Goal: Transaction & Acquisition: Obtain resource

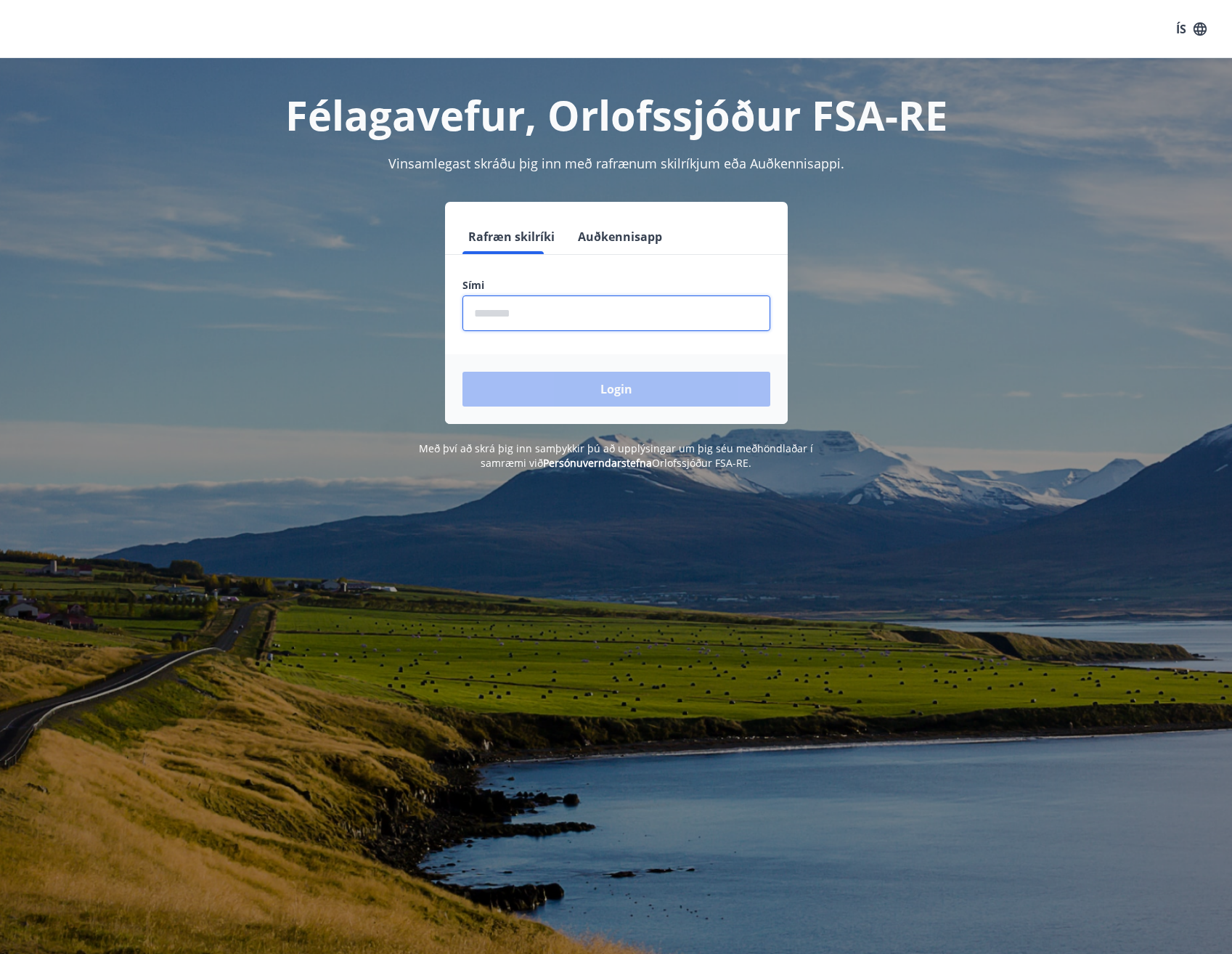
click at [527, 323] on input "phone" at bounding box center [616, 313] width 308 height 35
type input "********"
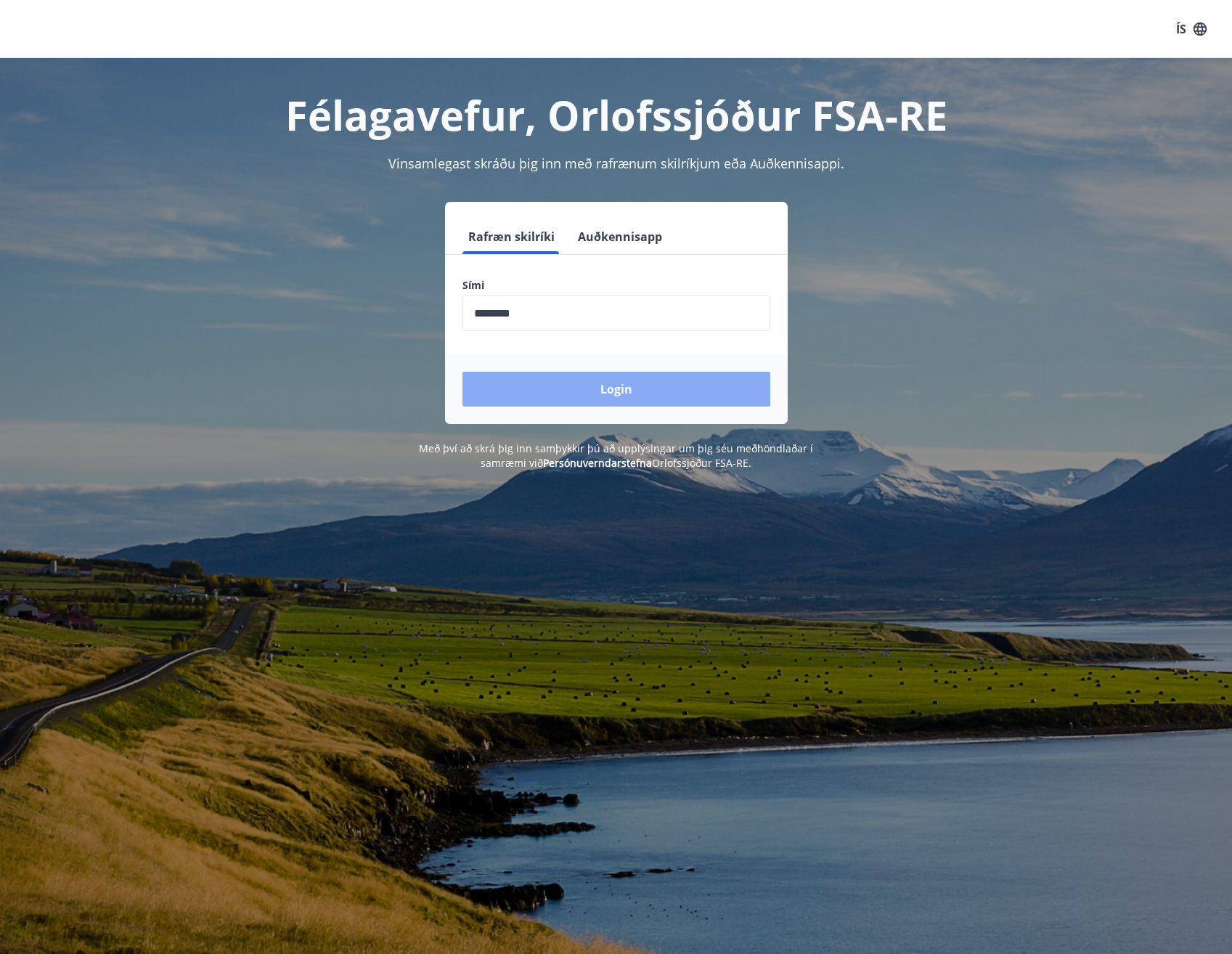
click at [532, 392] on button "Login" at bounding box center [616, 389] width 308 height 35
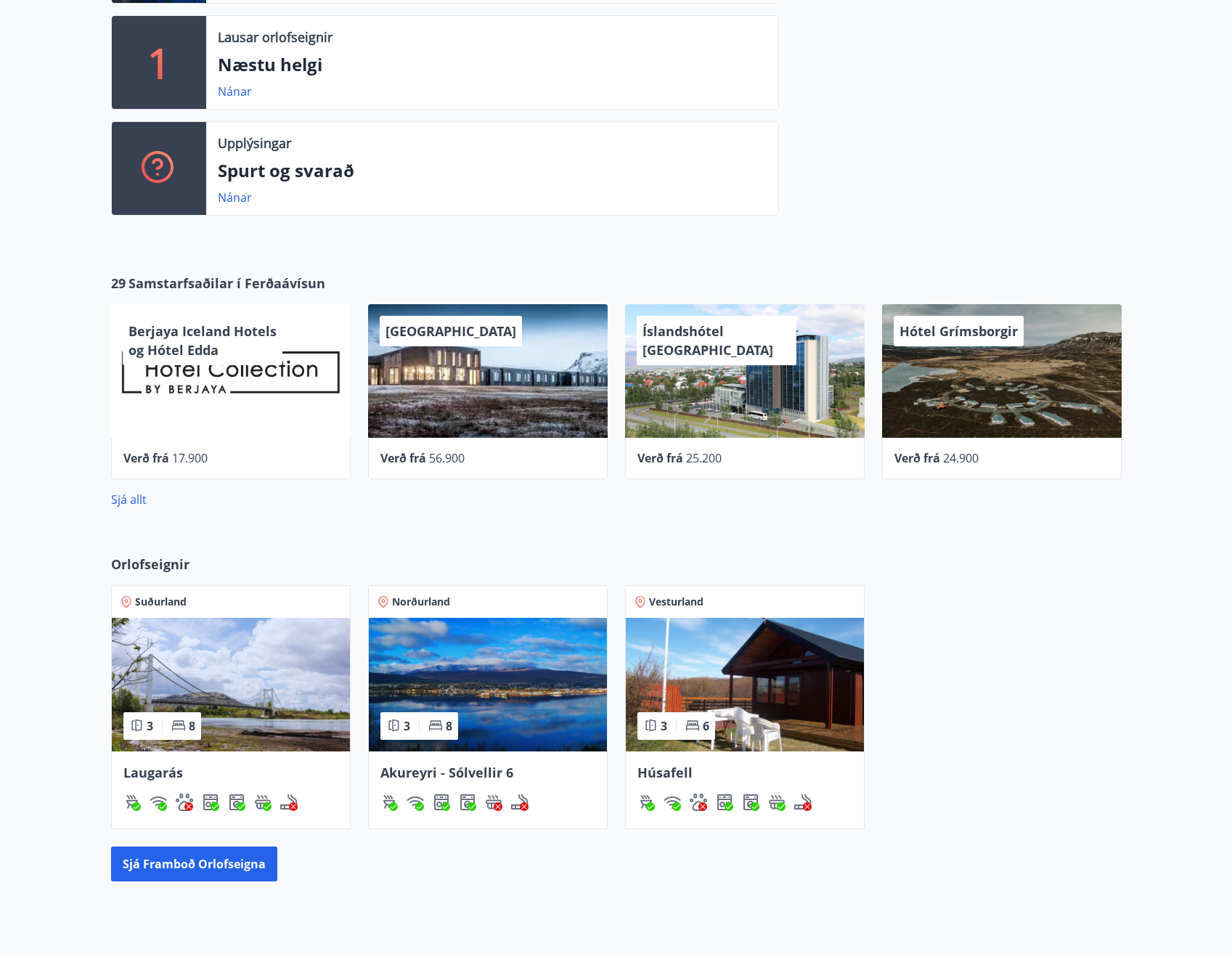
scroll to position [508, 0]
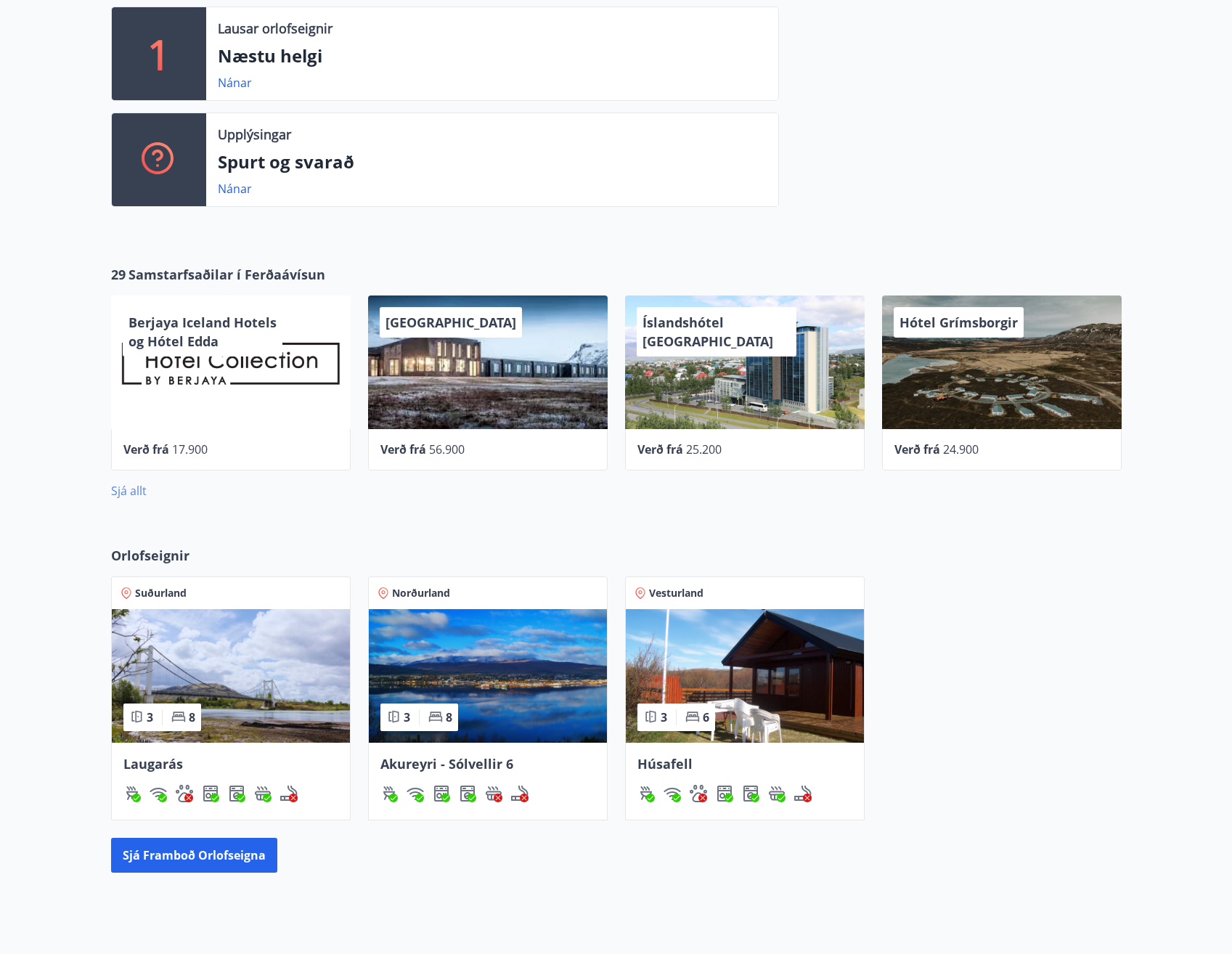
click at [136, 495] on link "Sjá allt" at bounding box center [128, 491] width 35 height 16
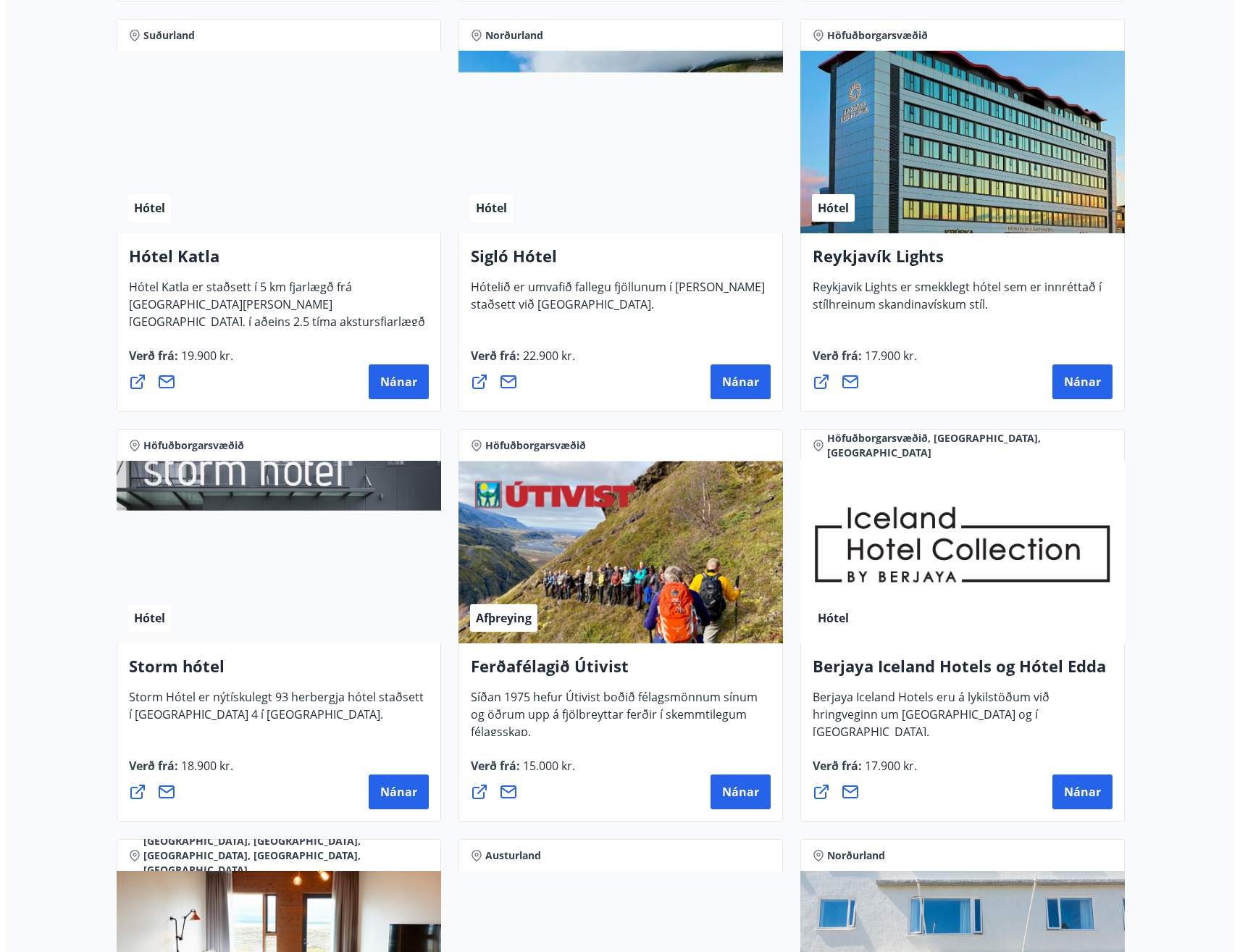
scroll to position [1087, 0]
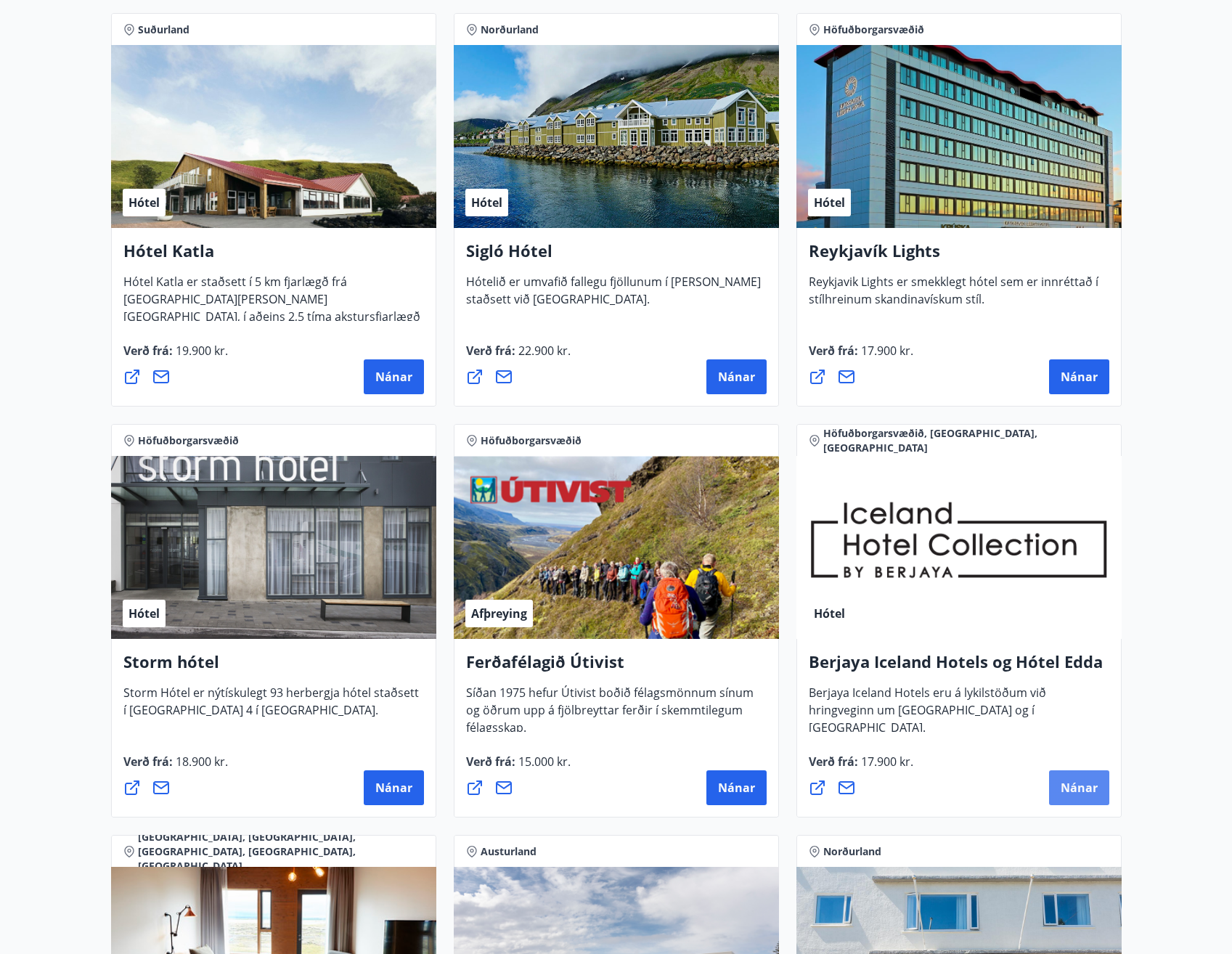
click at [1072, 797] on button "Nánar" at bounding box center [1079, 788] width 60 height 35
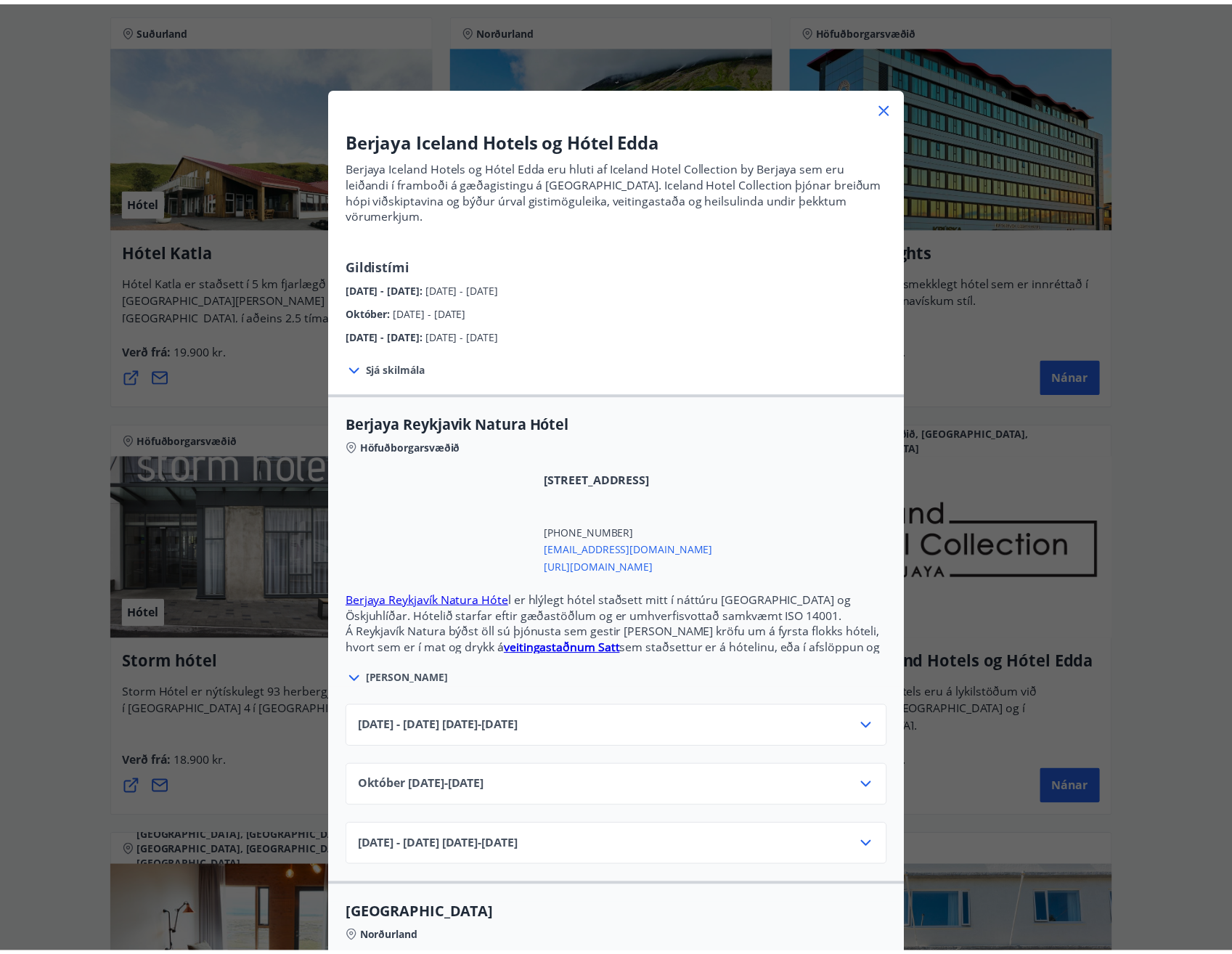
scroll to position [72, 0]
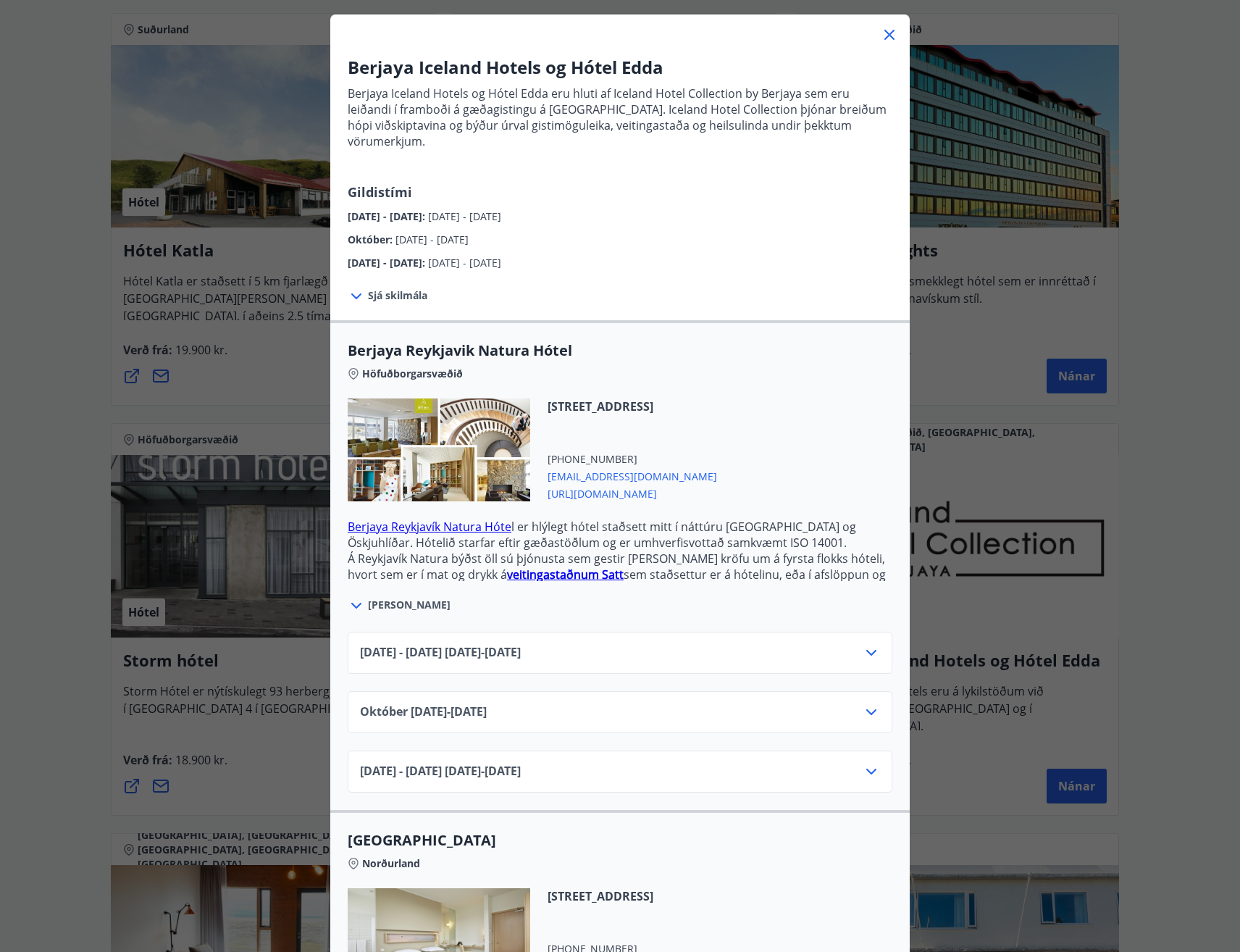
click at [884, 34] on icon at bounding box center [889, 34] width 10 height 10
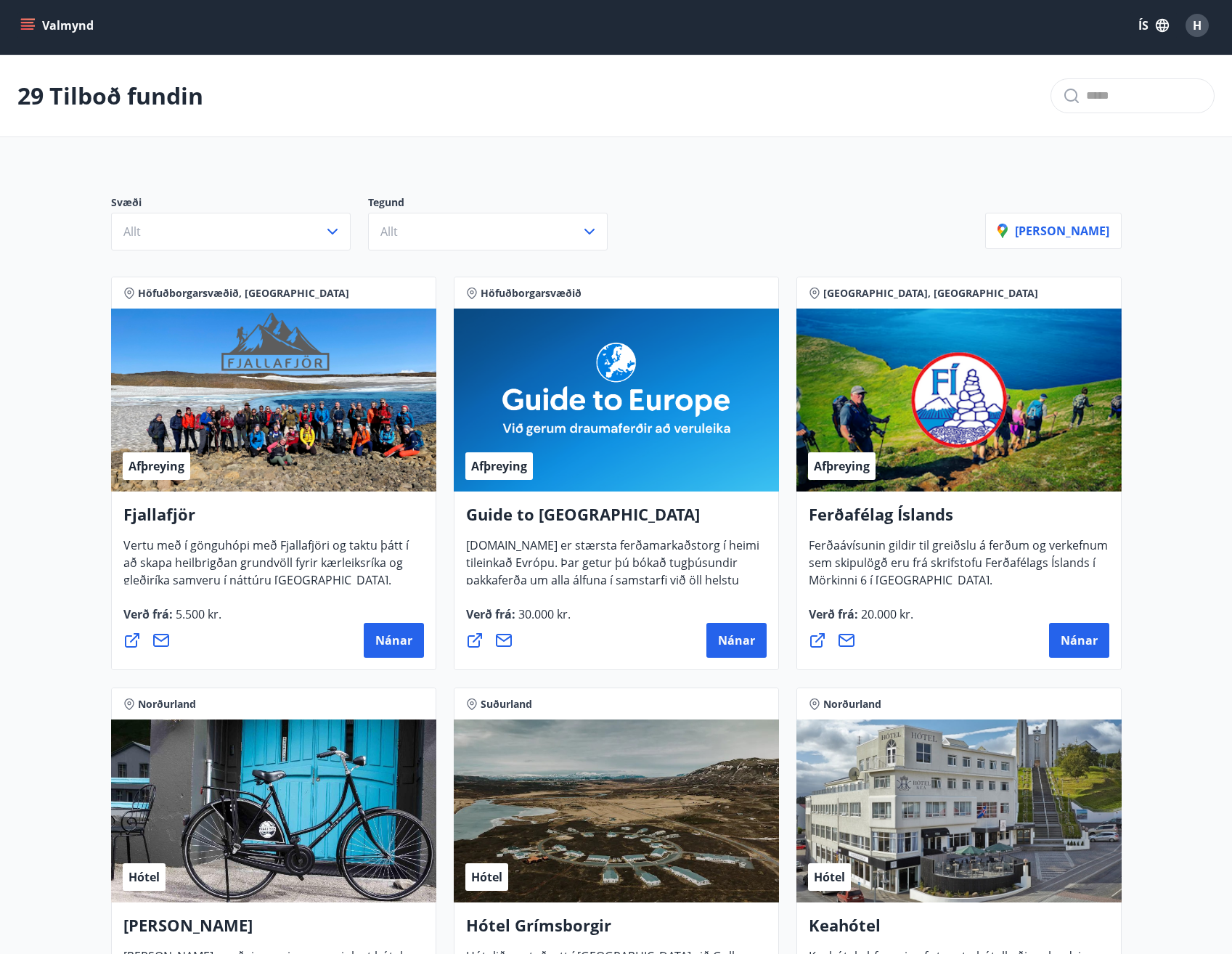
scroll to position [0, 0]
